Goal: Task Accomplishment & Management: Use online tool/utility

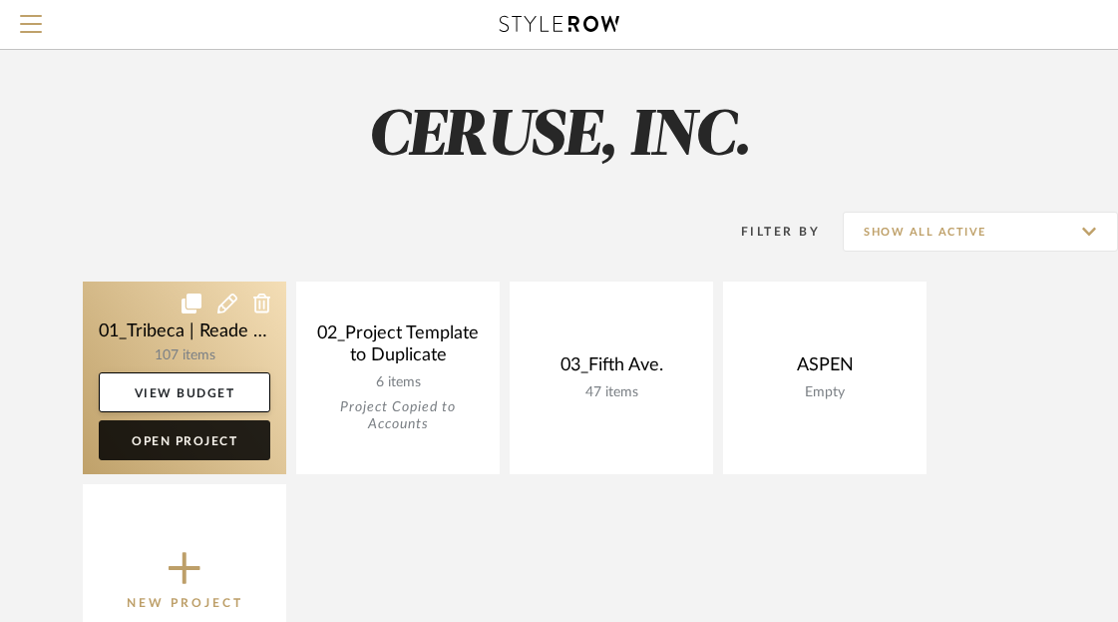
click at [199, 437] on link "Open Project" at bounding box center [185, 440] width 172 height 40
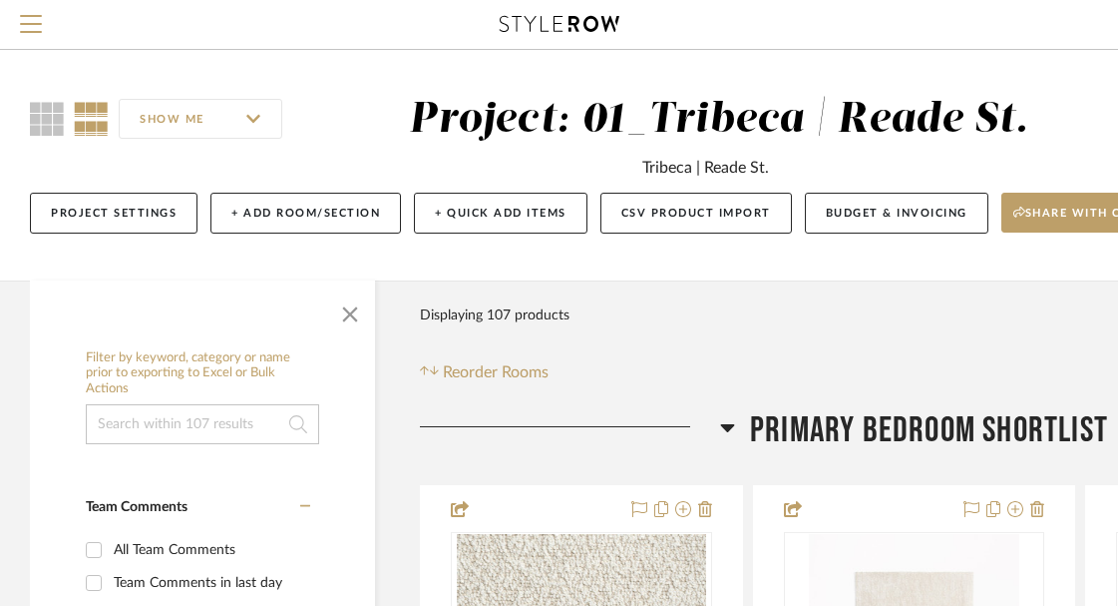
click at [154, 437] on input at bounding box center [202, 424] width 233 height 40
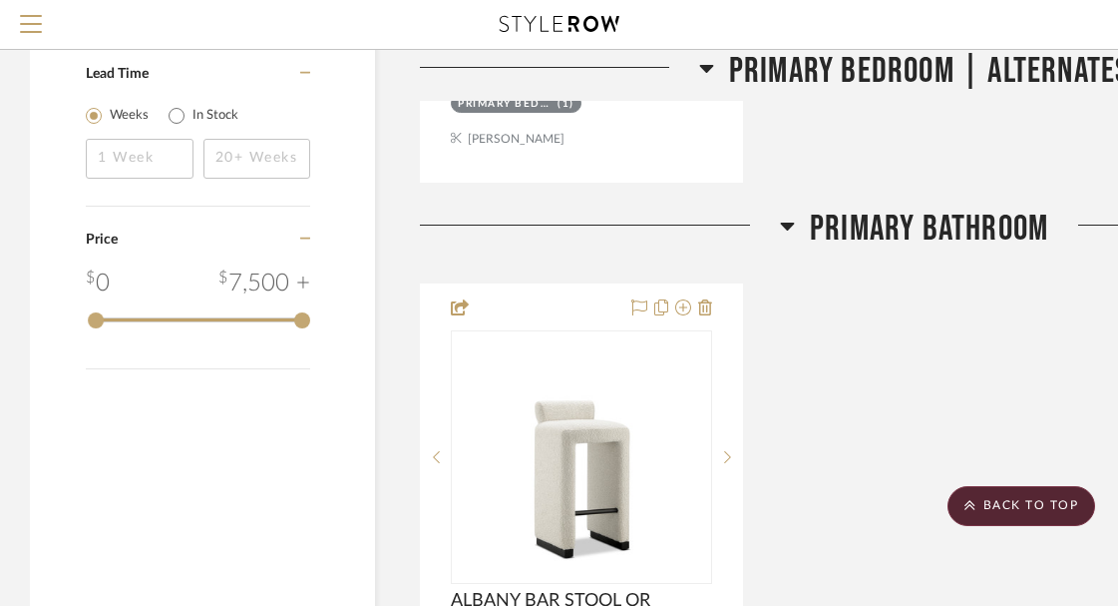
scroll to position [2197, 0]
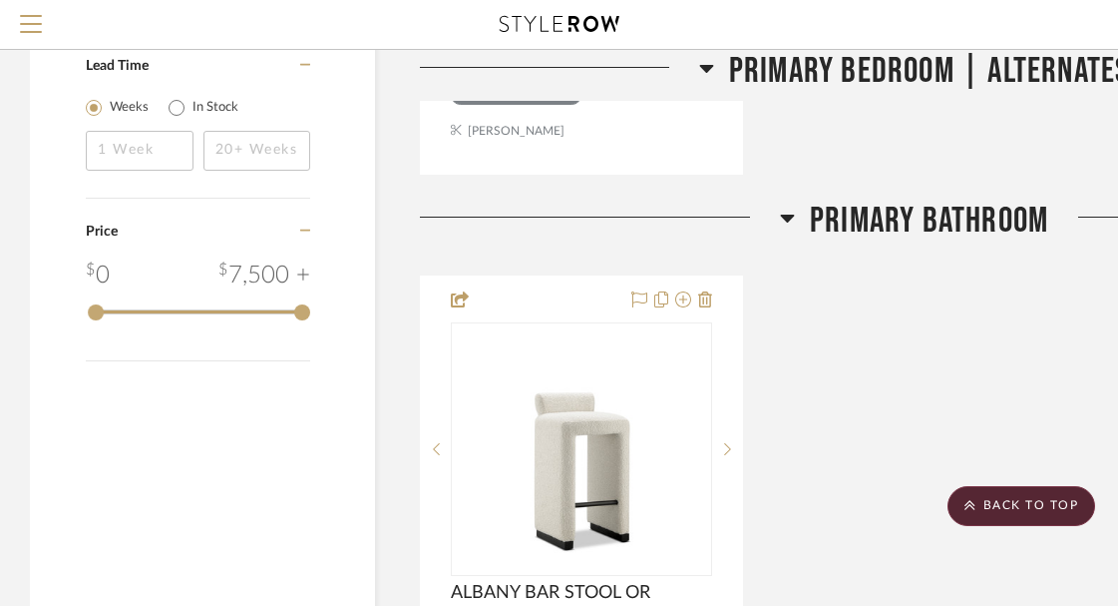
type input "STOOL"
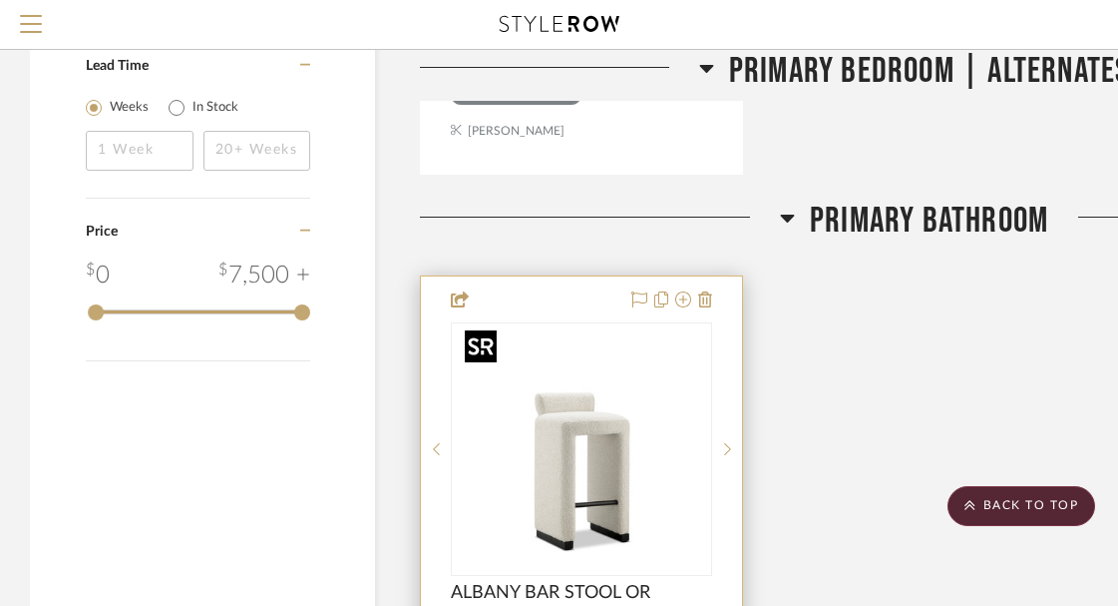
click at [506, 420] on img "0" at bounding box center [581, 448] width 249 height 249
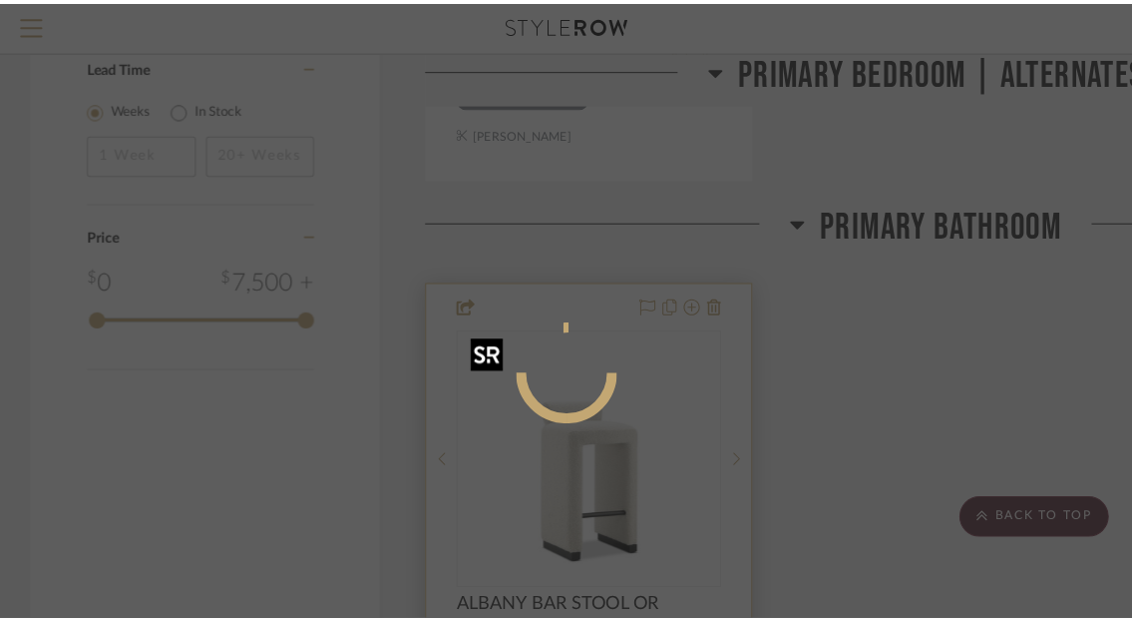
scroll to position [0, 0]
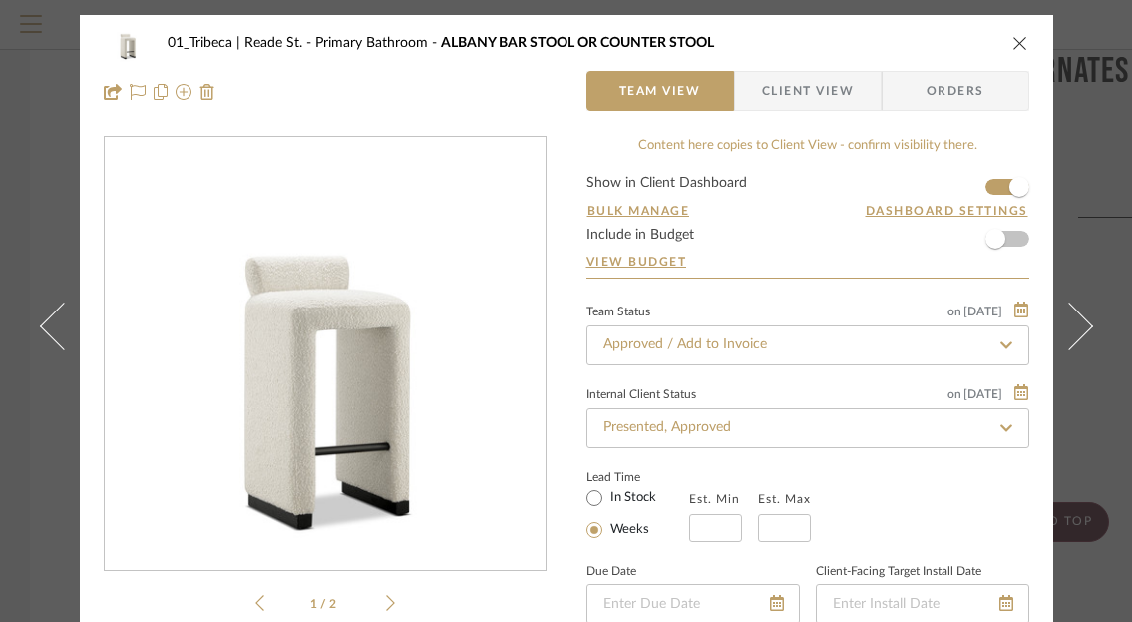
click at [769, 90] on span "Client View" at bounding box center [808, 91] width 92 height 40
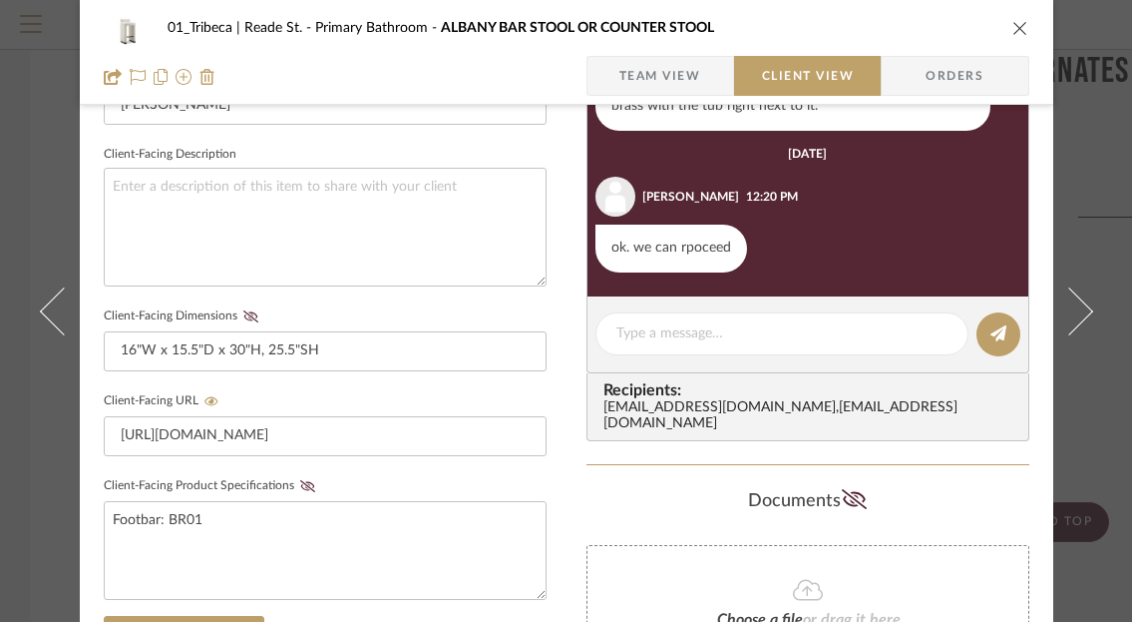
scroll to position [876, 0]
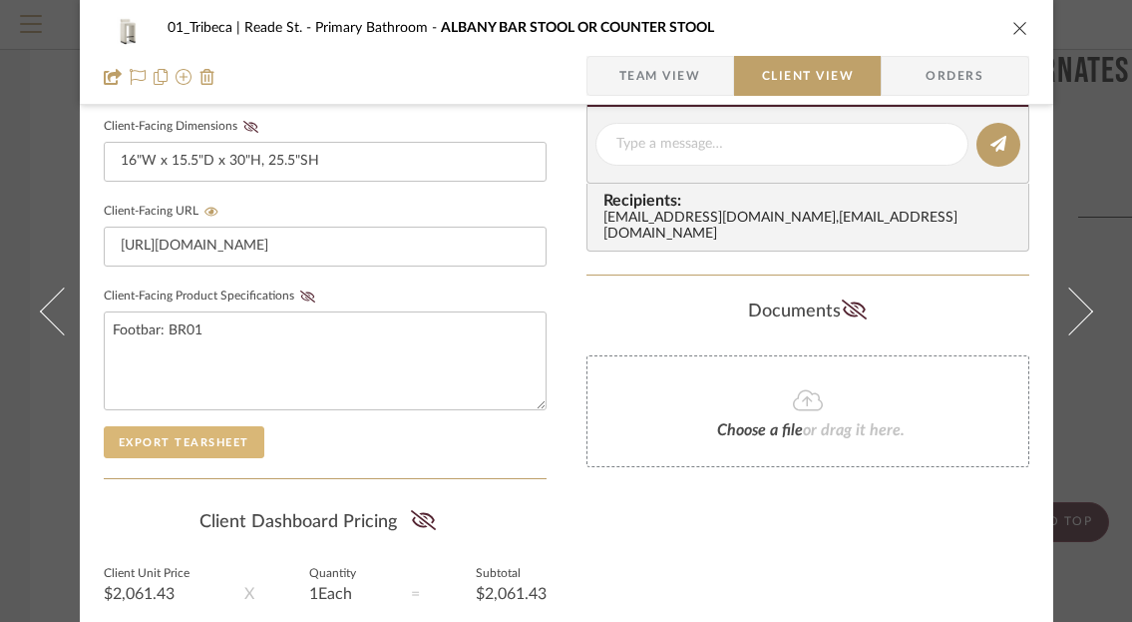
click at [174, 436] on button "Export Tearsheet" at bounding box center [184, 442] width 161 height 32
